Goal: Register for event/course

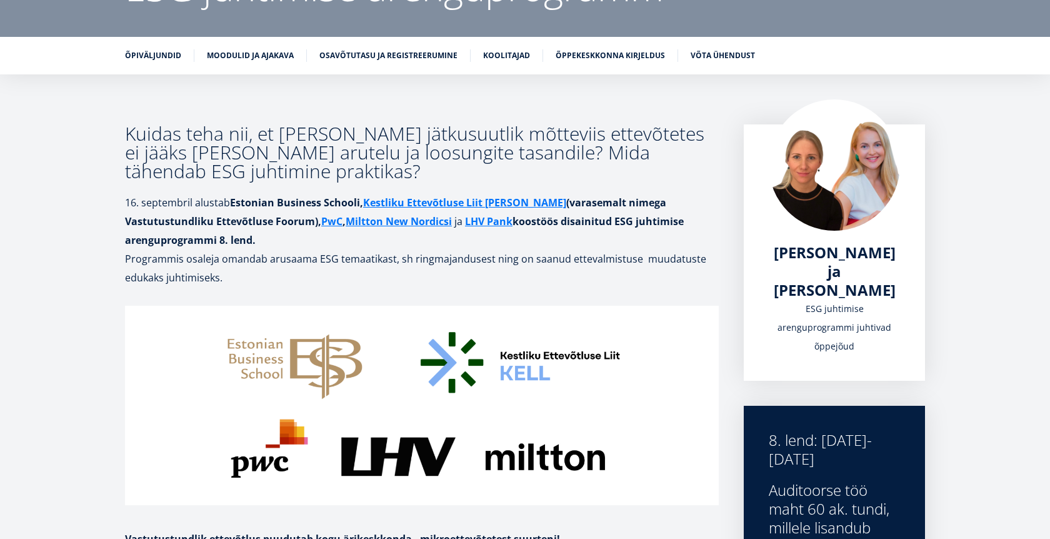
scroll to position [164, 0]
click at [417, 53] on link "Osavõtutasu ja registreerumine" at bounding box center [389, 54] width 138 height 13
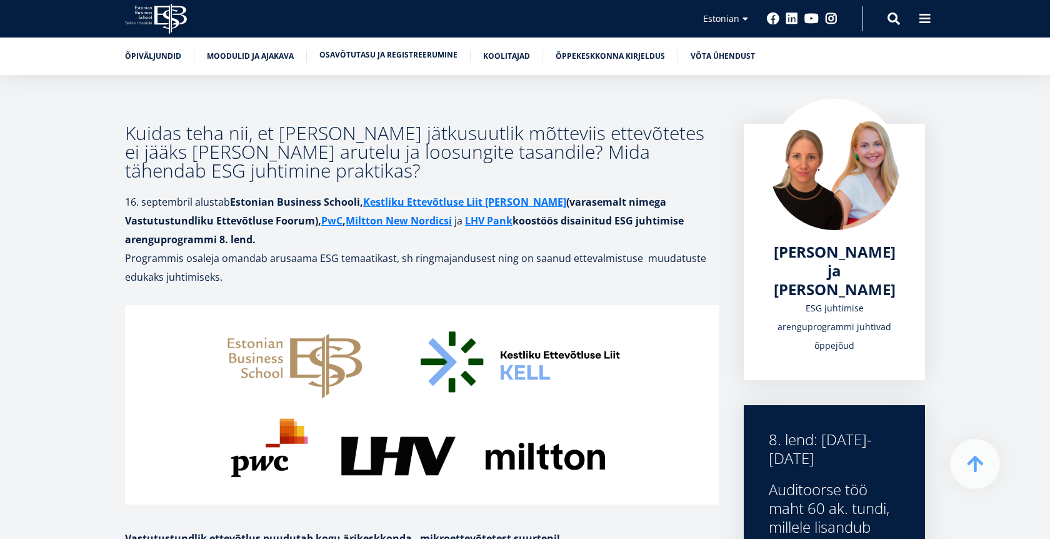
scroll to position [3594, 0]
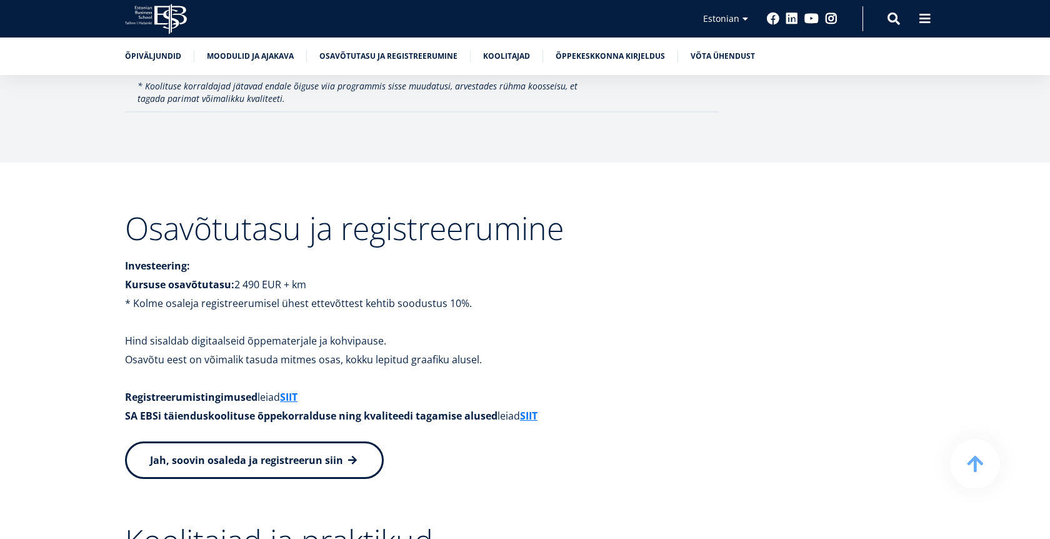
click at [268, 453] on span "Jah, soovin osaleda ja registreerun siin" at bounding box center [246, 460] width 193 height 14
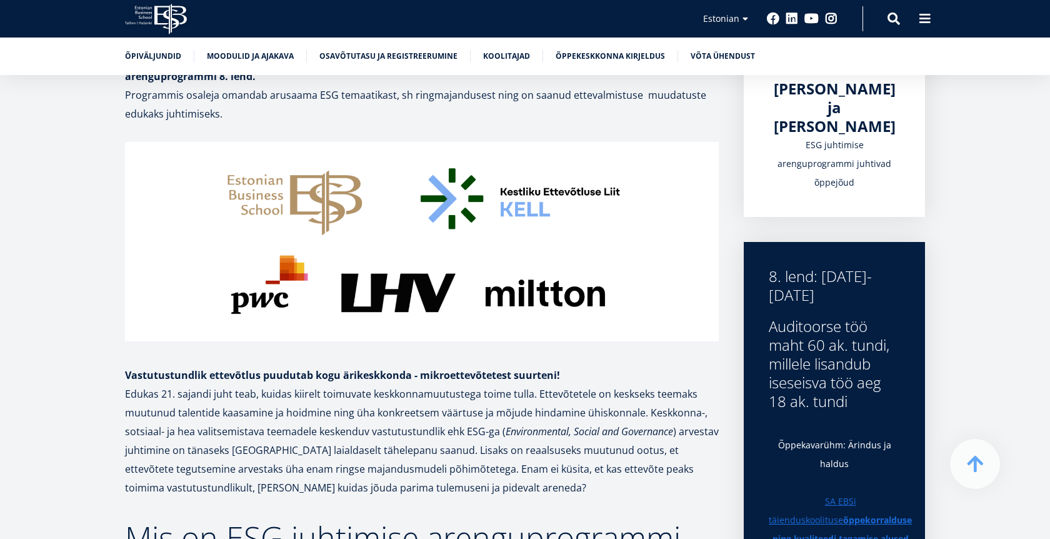
scroll to position [328, 0]
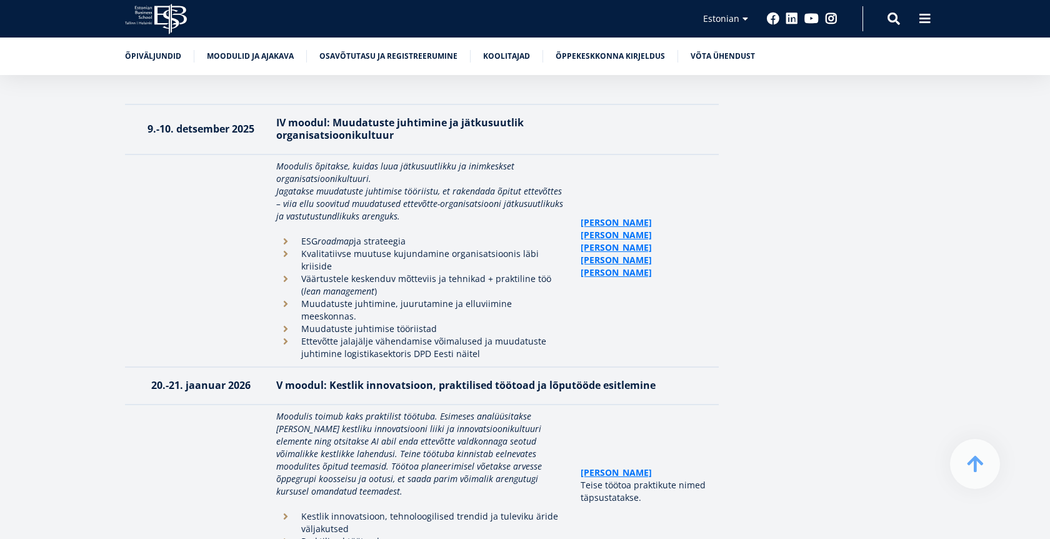
scroll to position [3126, 0]
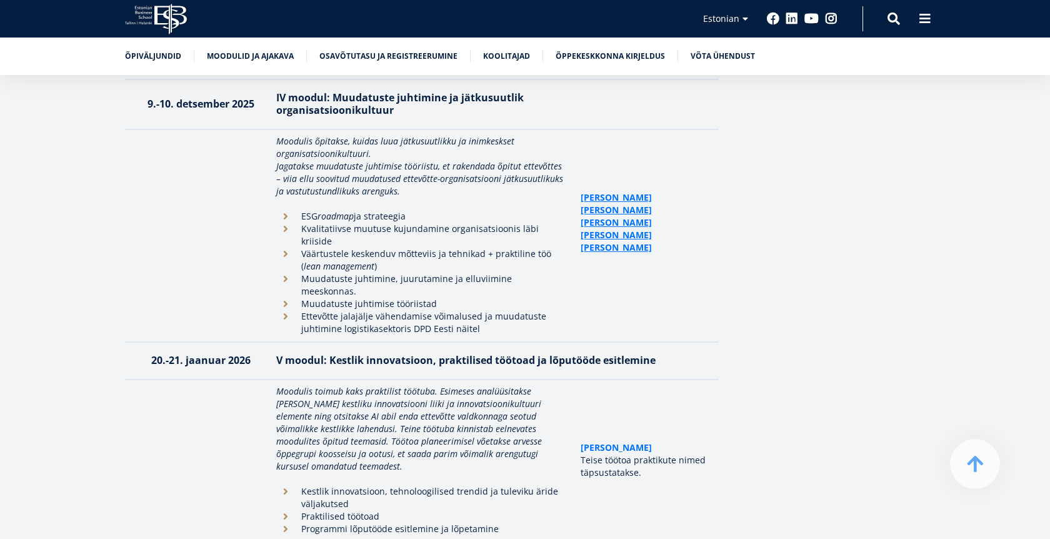
click at [602, 441] on link "[PERSON_NAME]" at bounding box center [616, 447] width 71 height 13
